Goal: Task Accomplishment & Management: Manage account settings

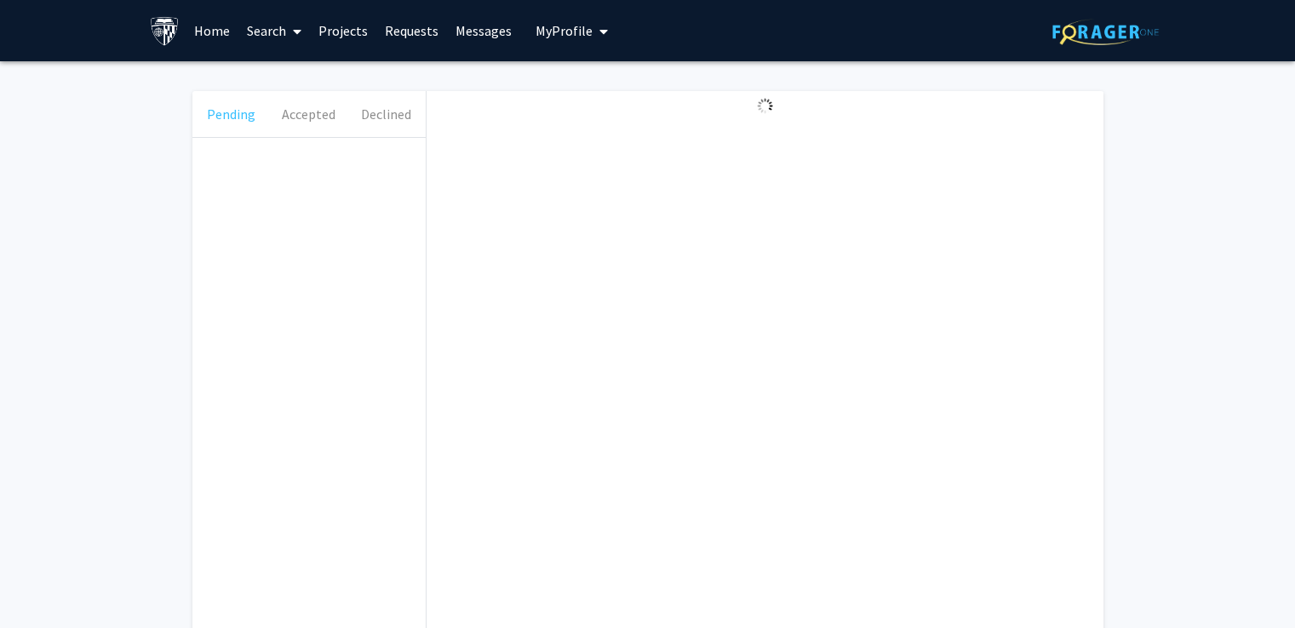
click at [264, 116] on button "Pending" at bounding box center [230, 114] width 77 height 46
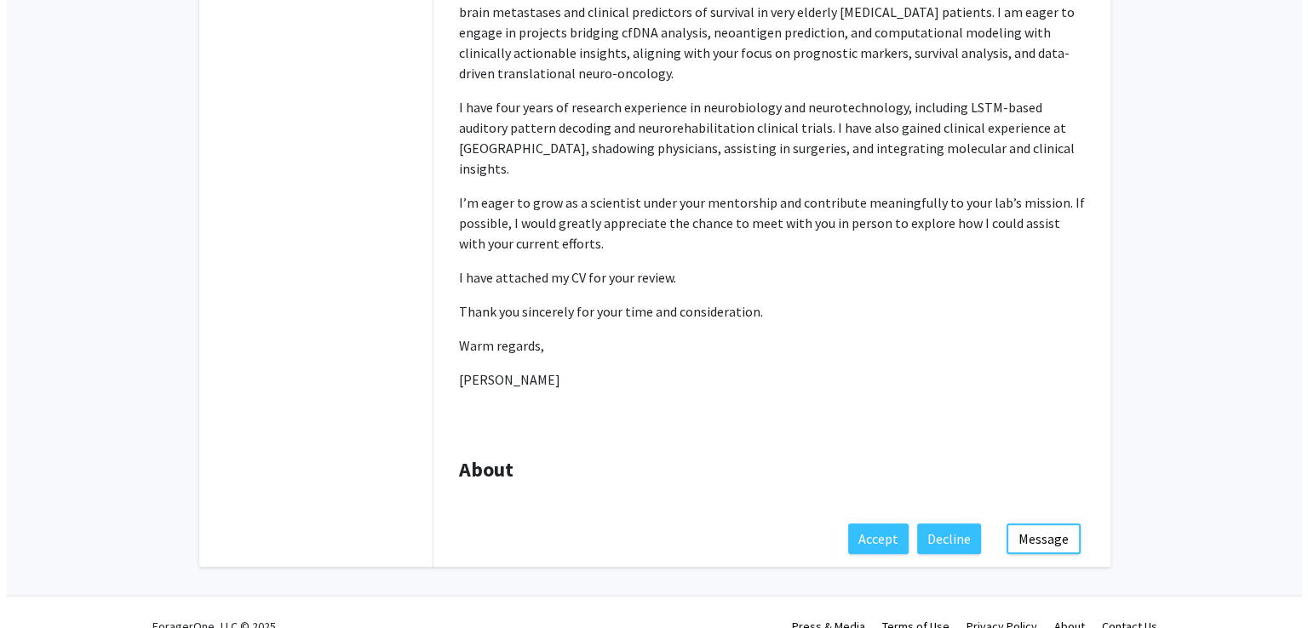
scroll to position [542, 0]
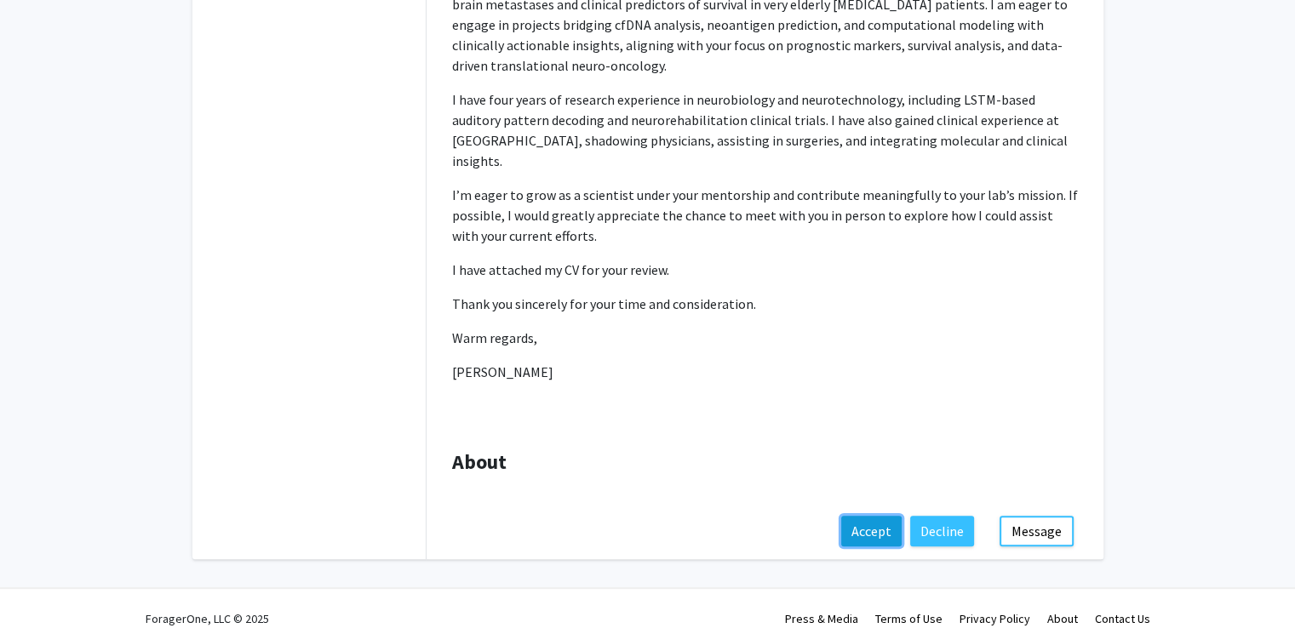
click at [875, 516] on button "Accept" at bounding box center [871, 531] width 60 height 31
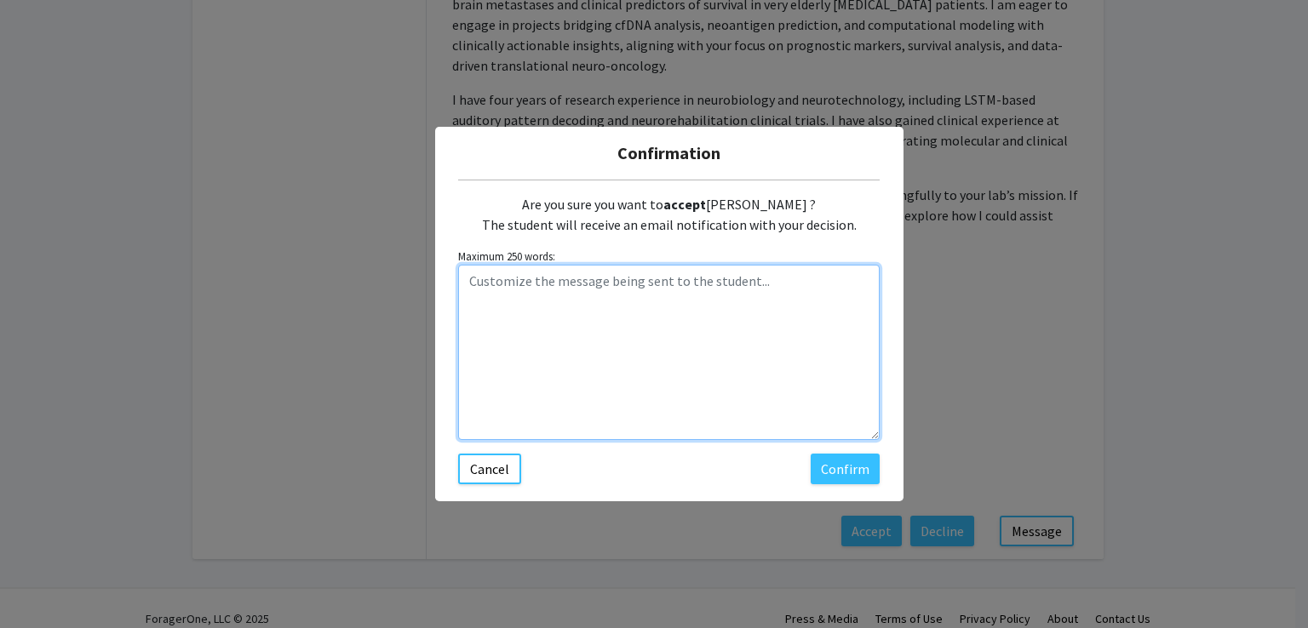
click at [639, 381] on textarea "Customize the message being sent to the student..." at bounding box center [668, 352] width 421 height 175
paste textarea "Thank you for your message. The personnel that work with me tend to have an ana…"
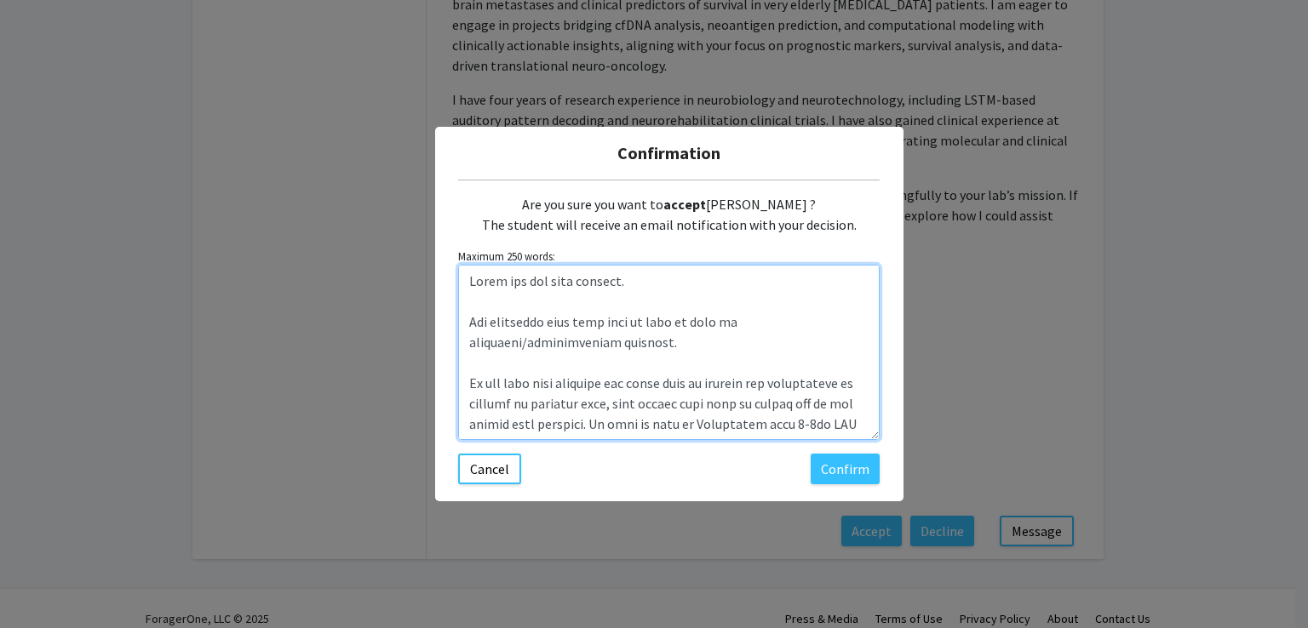
scroll to position [606, 0]
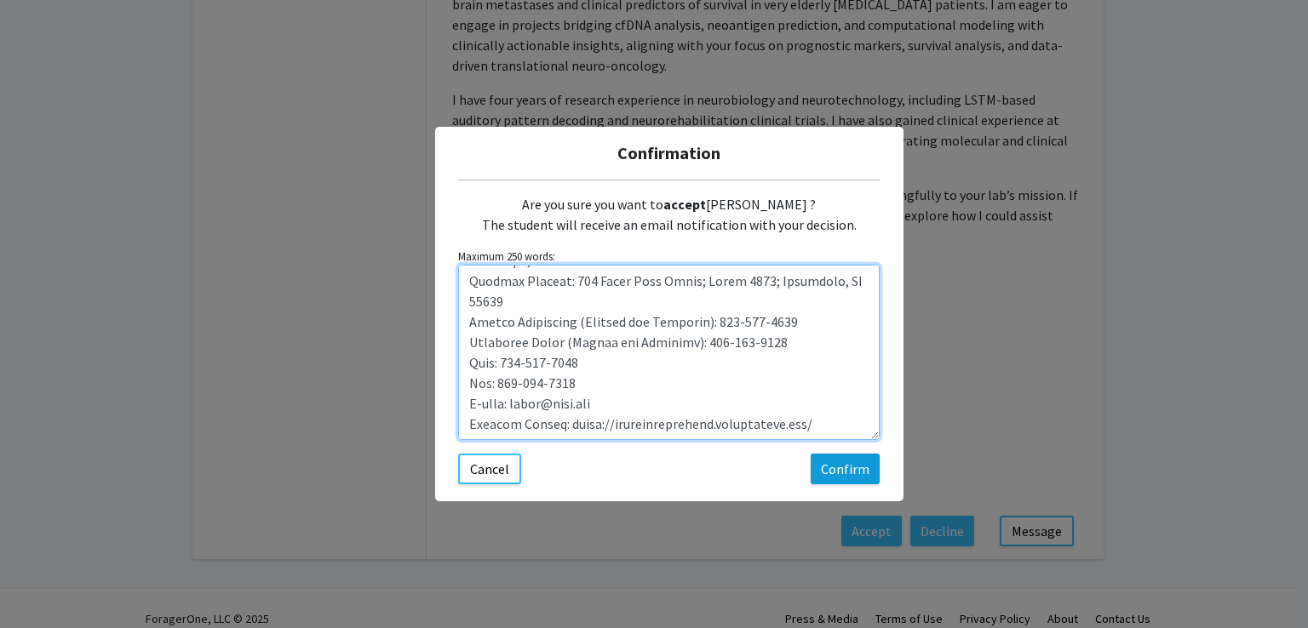
type textarea "Thank you for your message. The personnel that work with me tend to have an ana…"
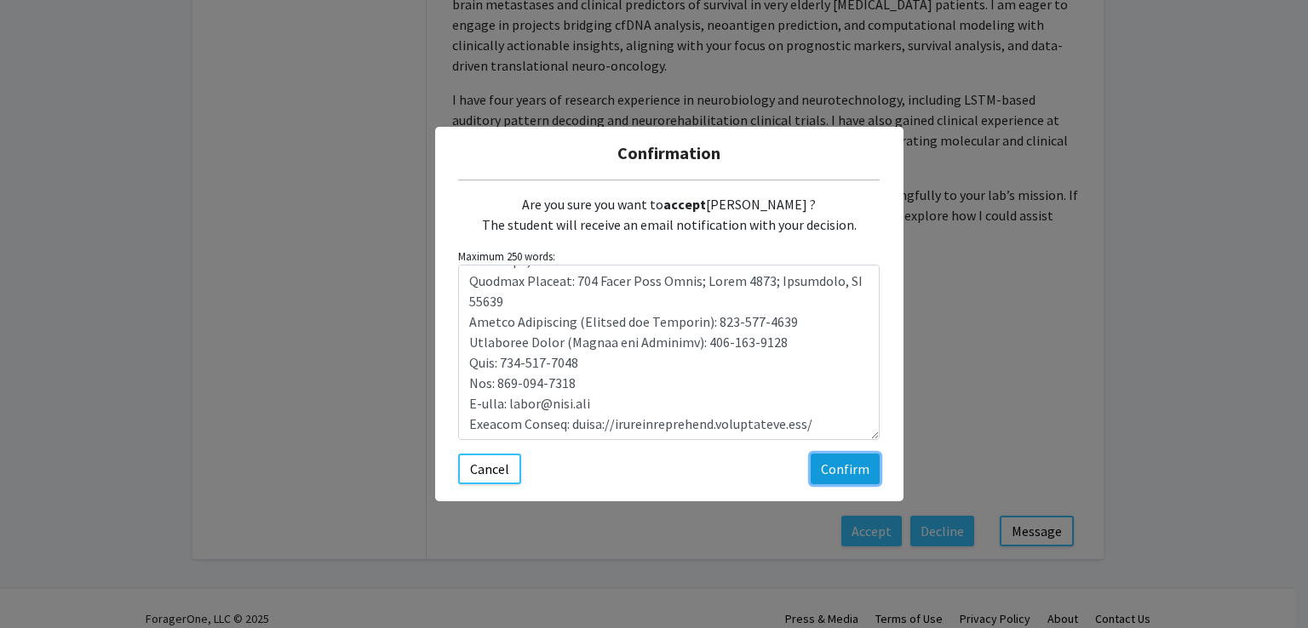
click at [822, 478] on button "Confirm" at bounding box center [844, 469] width 69 height 31
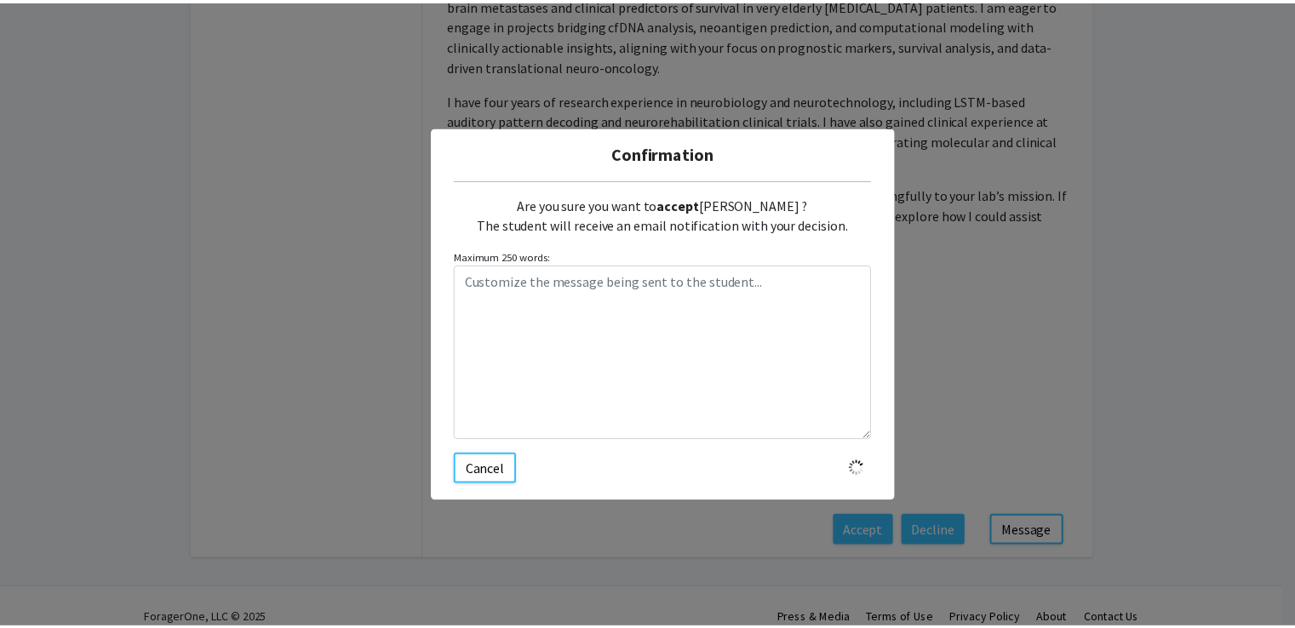
scroll to position [0, 0]
